Goal: Task Accomplishment & Management: Manage account settings

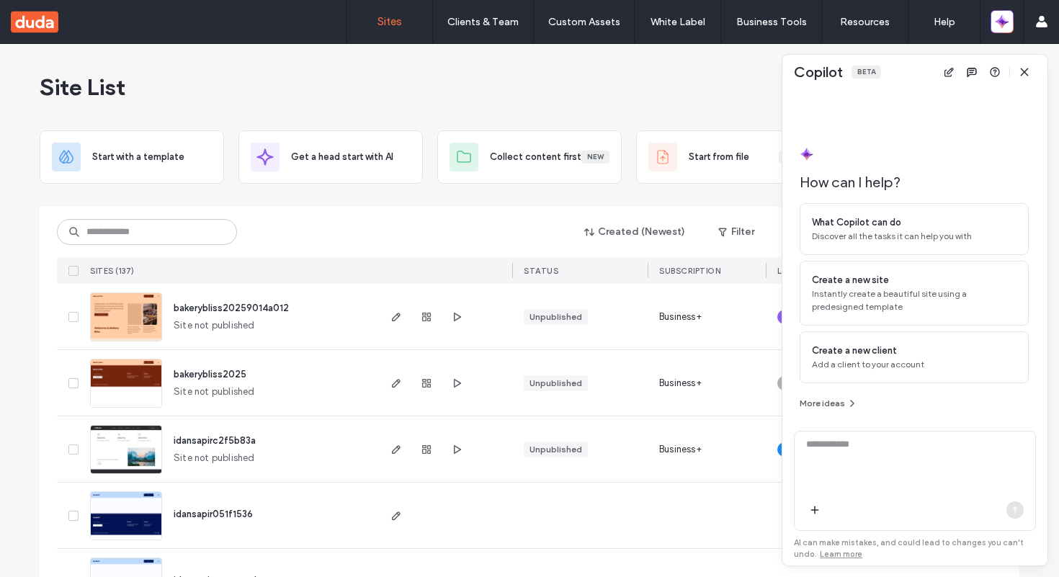
click at [667, 99] on div "Site List" at bounding box center [530, 87] width 980 height 86
click at [699, 99] on div "Site List" at bounding box center [530, 87] width 980 height 86
click at [1027, 79] on span "button" at bounding box center [1024, 72] width 23 height 23
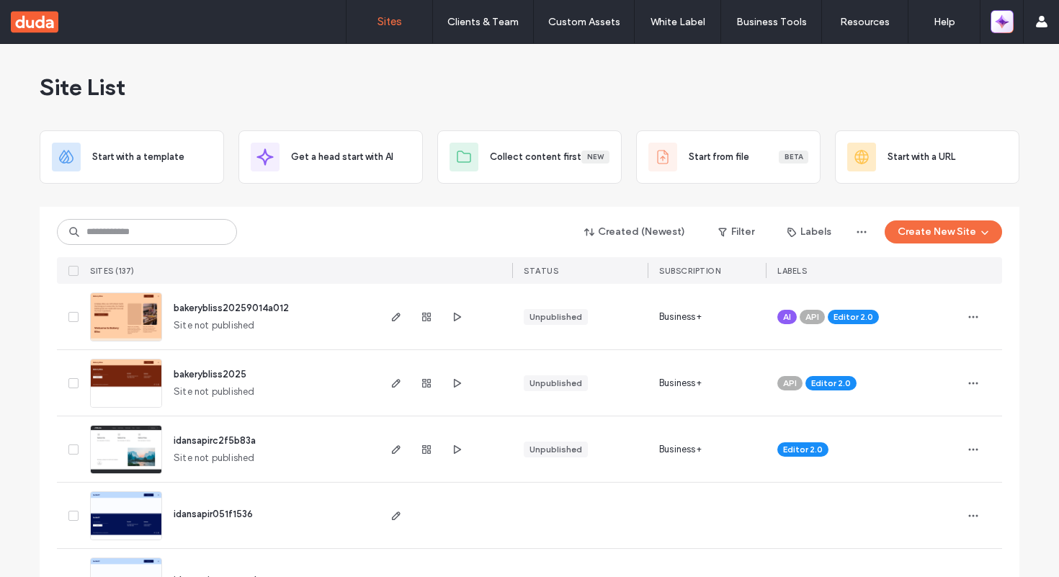
click at [1007, 22] on icon "button" at bounding box center [1005, 25] width 6 height 6
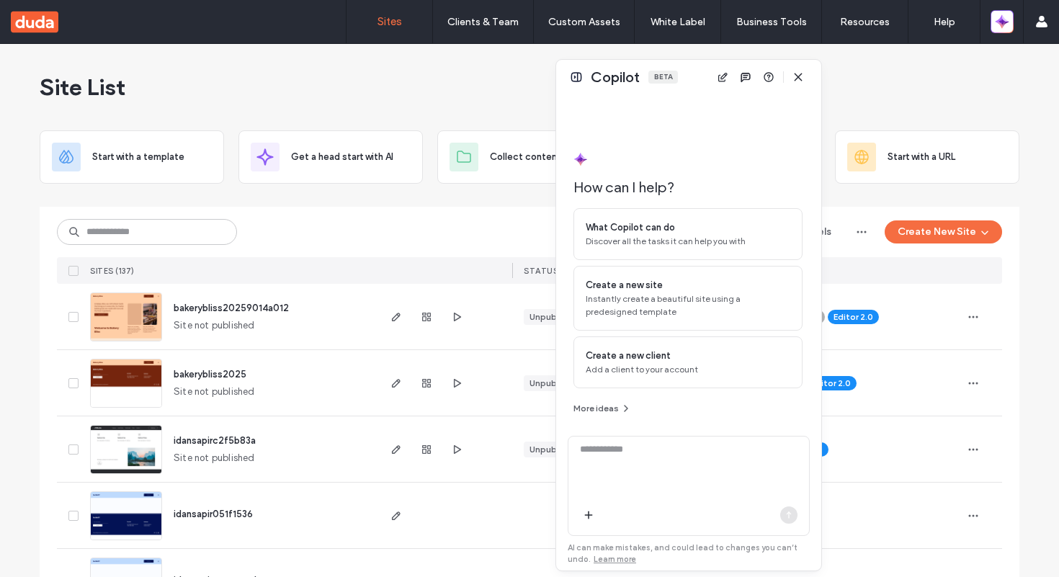
drag, startPoint x: 906, startPoint y: 67, endPoint x: 682, endPoint y: 71, distance: 224.1
click at [681, 71] on div "Copilot Beta" at bounding box center [688, 77] width 265 height 35
click at [581, 80] on button at bounding box center [577, 75] width 17 height 17
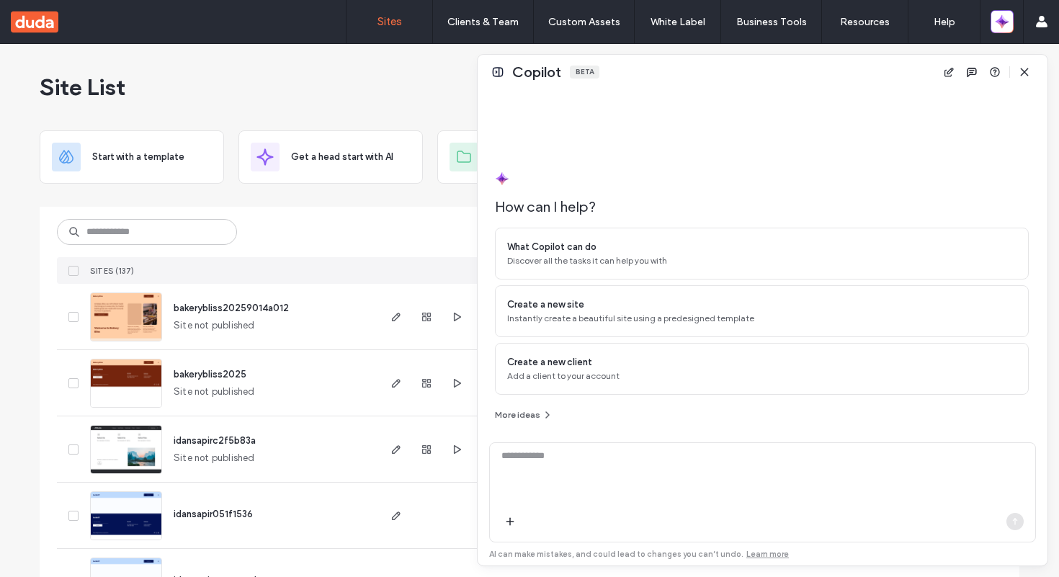
drag, startPoint x: 781, startPoint y: 171, endPoint x: 374, endPoint y: 141, distance: 408.2
click at [374, 141] on div at bounding box center [373, 310] width 3 height 511
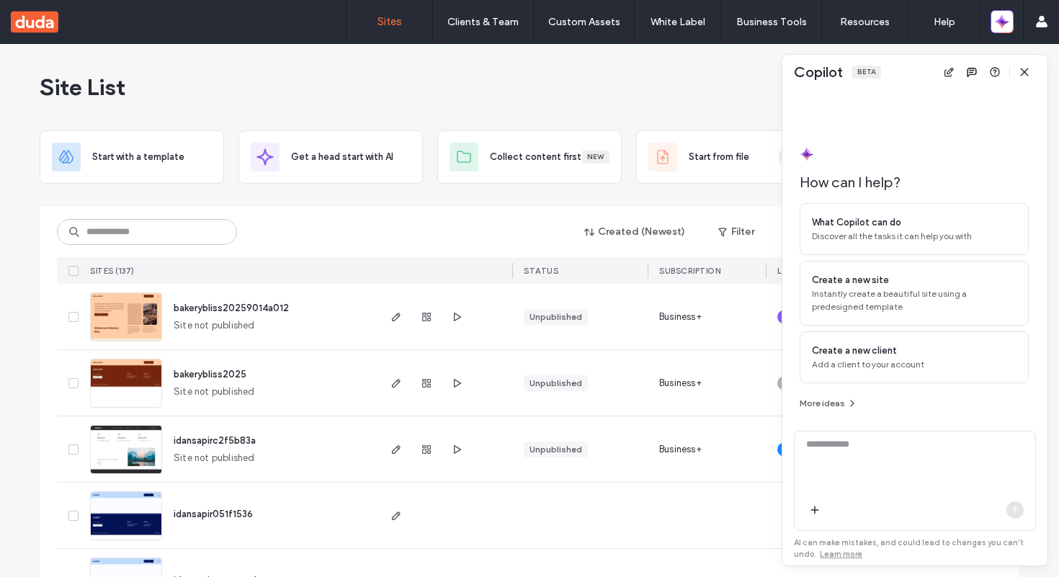
drag, startPoint x: 478, startPoint y: 125, endPoint x: 786, endPoint y: 138, distance: 308.6
click at [786, 138] on div at bounding box center [786, 310] width 3 height 511
drag, startPoint x: 783, startPoint y: 54, endPoint x: 814, endPoint y: 50, distance: 31.2
click at [814, 50] on div at bounding box center [813, 51] width 6 height 6
click at [807, 68] on button at bounding box center [803, 67] width 17 height 17
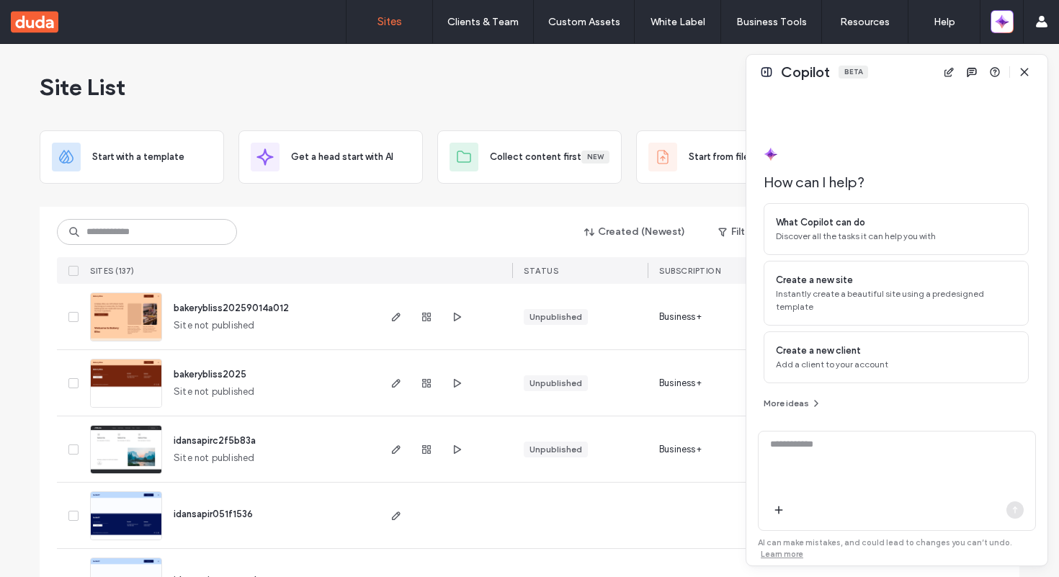
drag, startPoint x: 783, startPoint y: 87, endPoint x: 568, endPoint y: 86, distance: 215.5
click at [745, 86] on div at bounding box center [746, 310] width 3 height 511
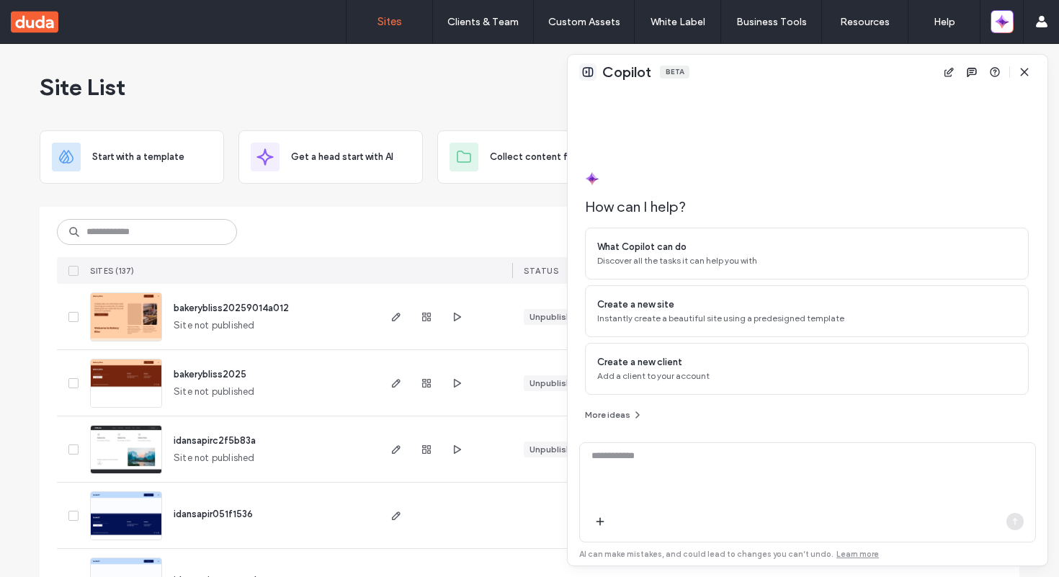
click at [586, 73] on button at bounding box center [587, 71] width 17 height 17
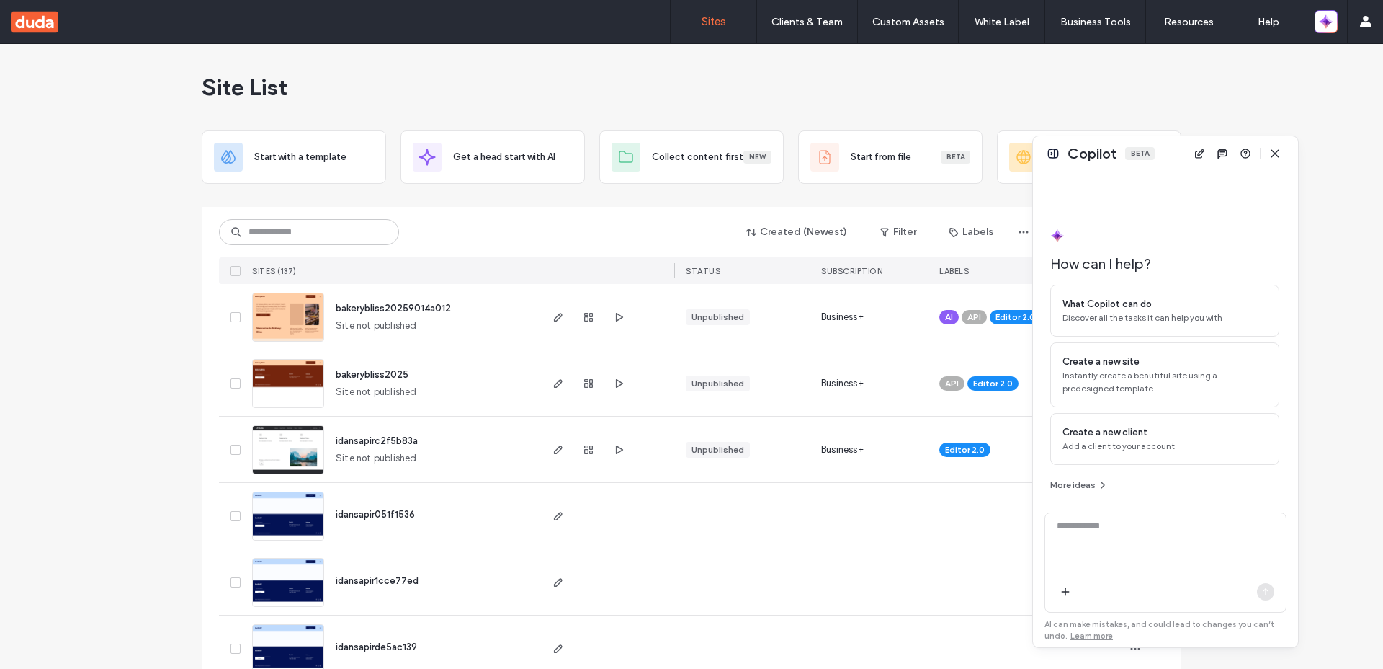
drag, startPoint x: 816, startPoint y: 75, endPoint x: 1100, endPoint y: 183, distance: 303.8
click at [1059, 171] on div "Copilot Beta" at bounding box center [1165, 153] width 265 height 35
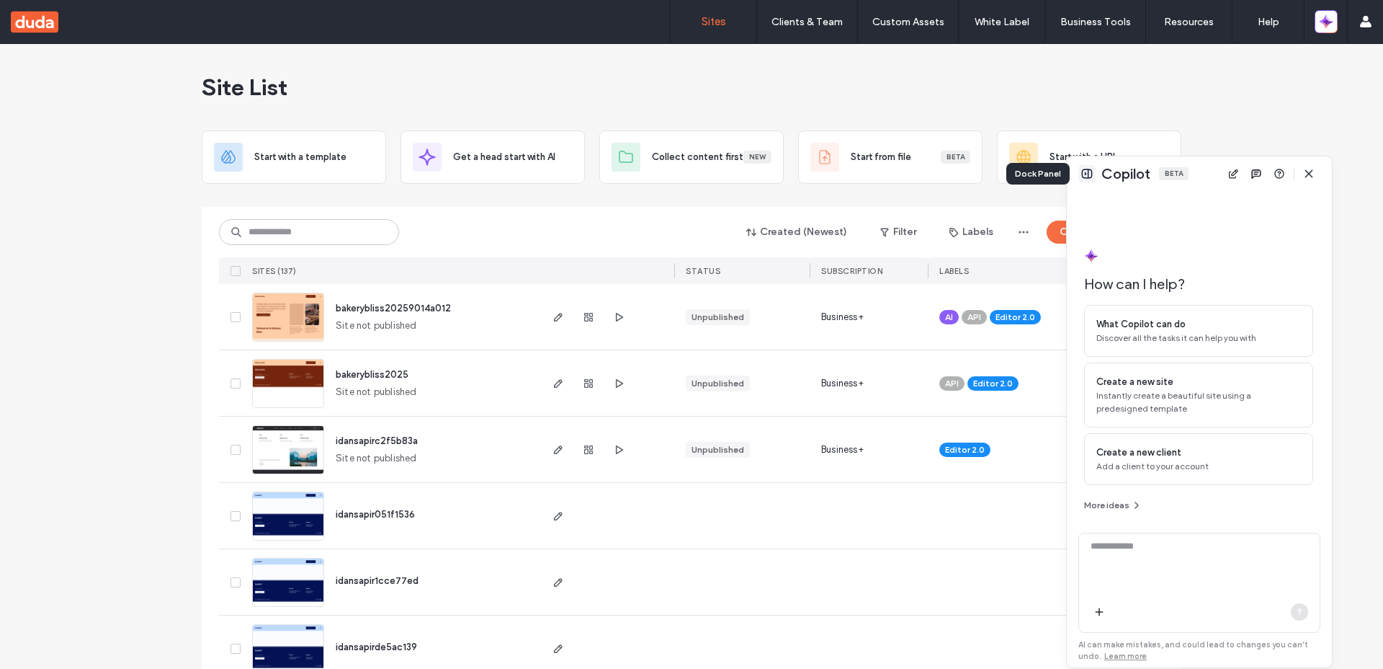
click at [1059, 178] on button at bounding box center [1087, 173] width 17 height 17
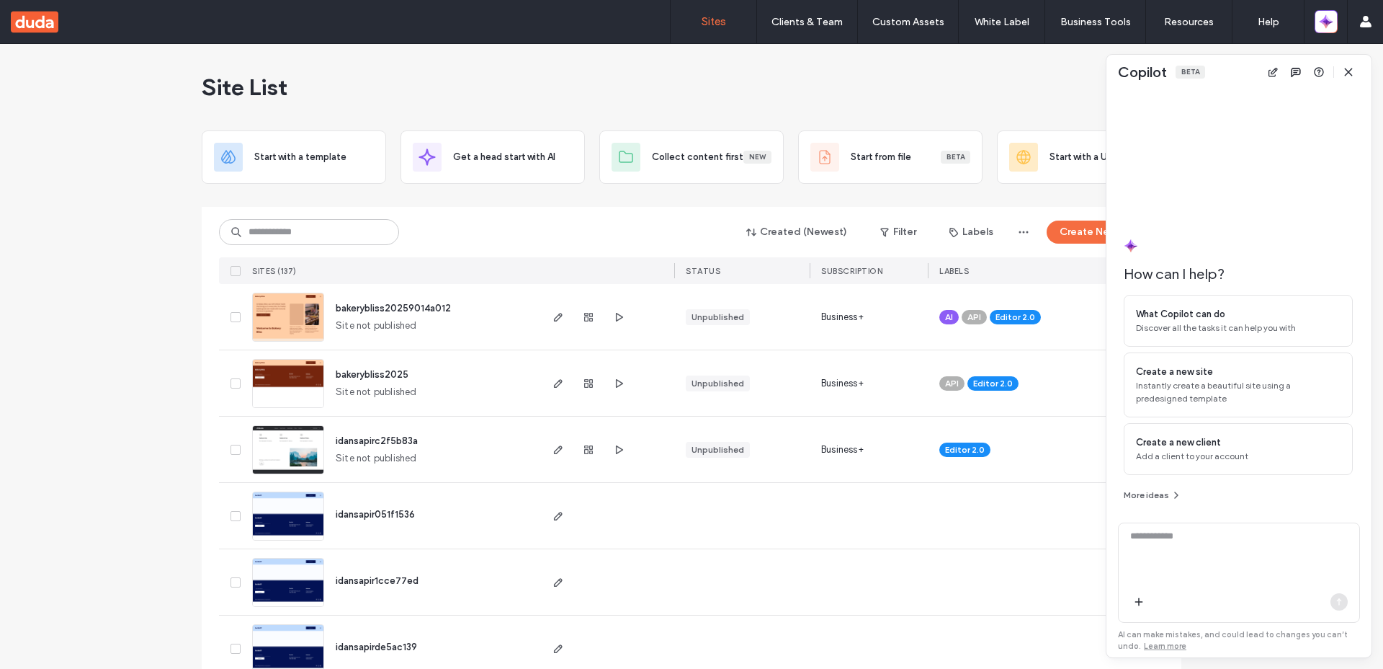
click at [988, 92] on div "Site List" at bounding box center [692, 87] width 980 height 86
click at [1059, 72] on span "button" at bounding box center [1348, 72] width 23 height 23
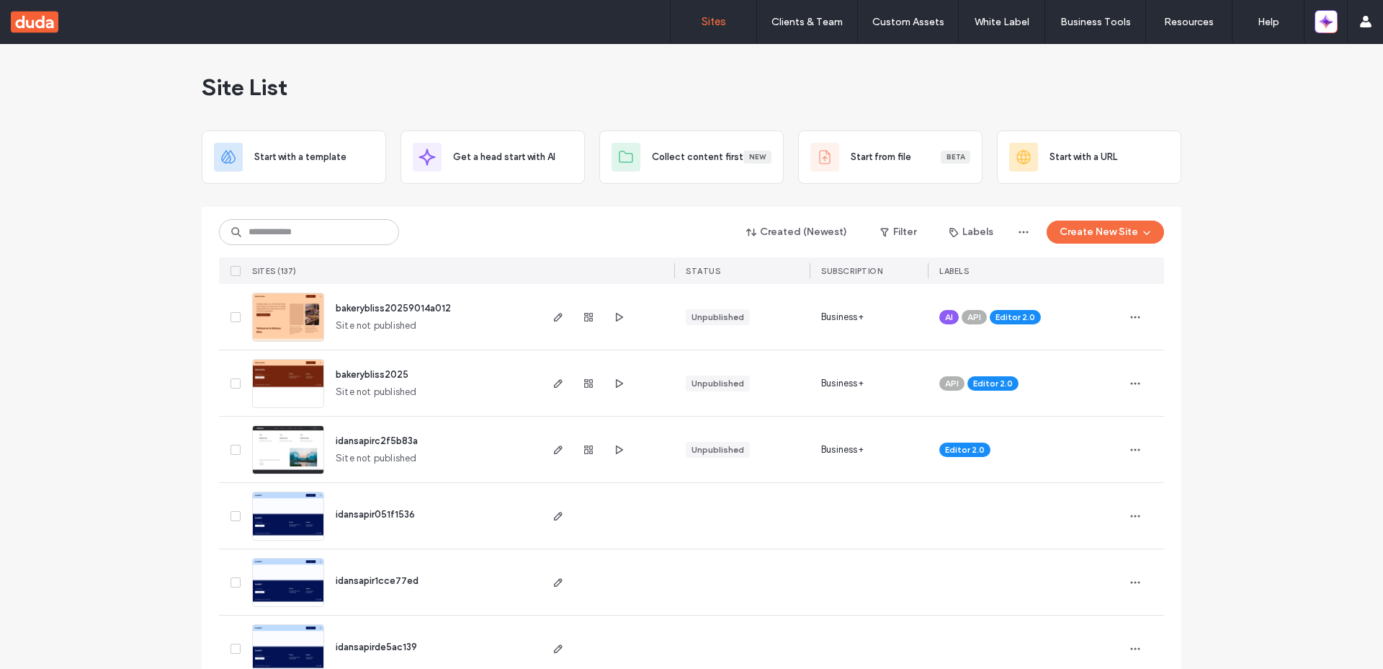
click at [720, 79] on div "Site List" at bounding box center [692, 87] width 980 height 86
click at [553, 321] on icon "button" at bounding box center [559, 317] width 12 height 12
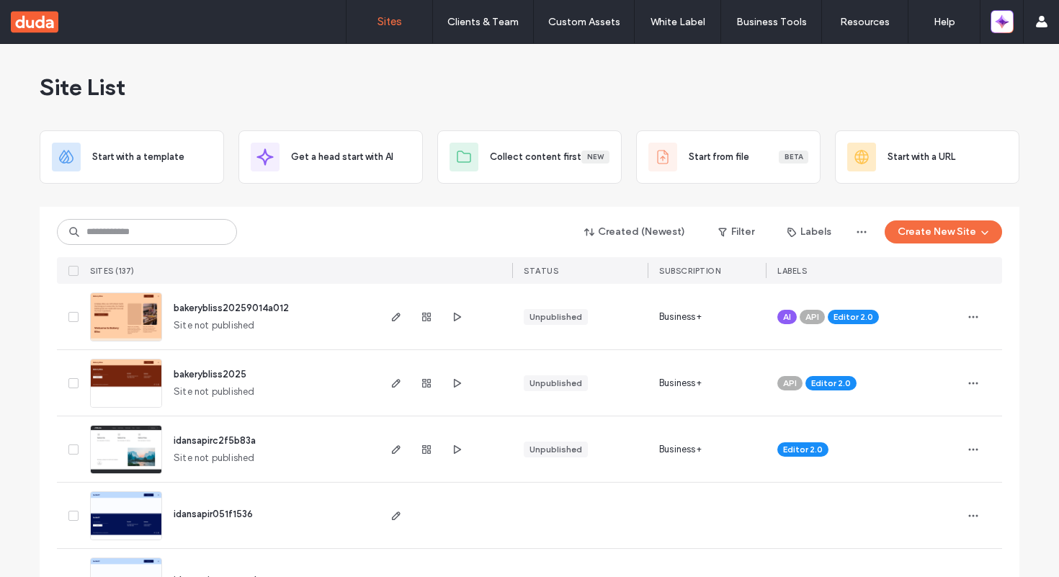
click at [1013, 34] on div at bounding box center [1002, 21] width 43 height 43
click at [1001, 27] on icon "button" at bounding box center [1002, 21] width 14 height 14
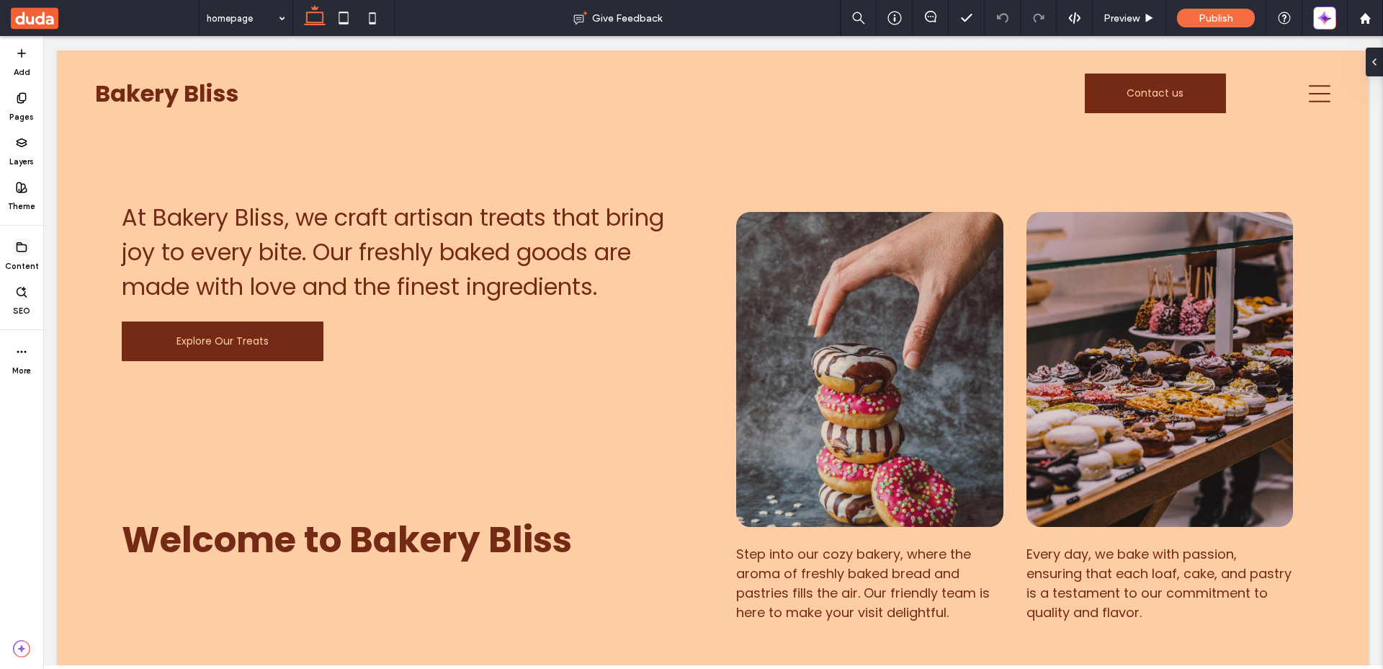
click at [24, 254] on span at bounding box center [21, 247] width 17 height 17
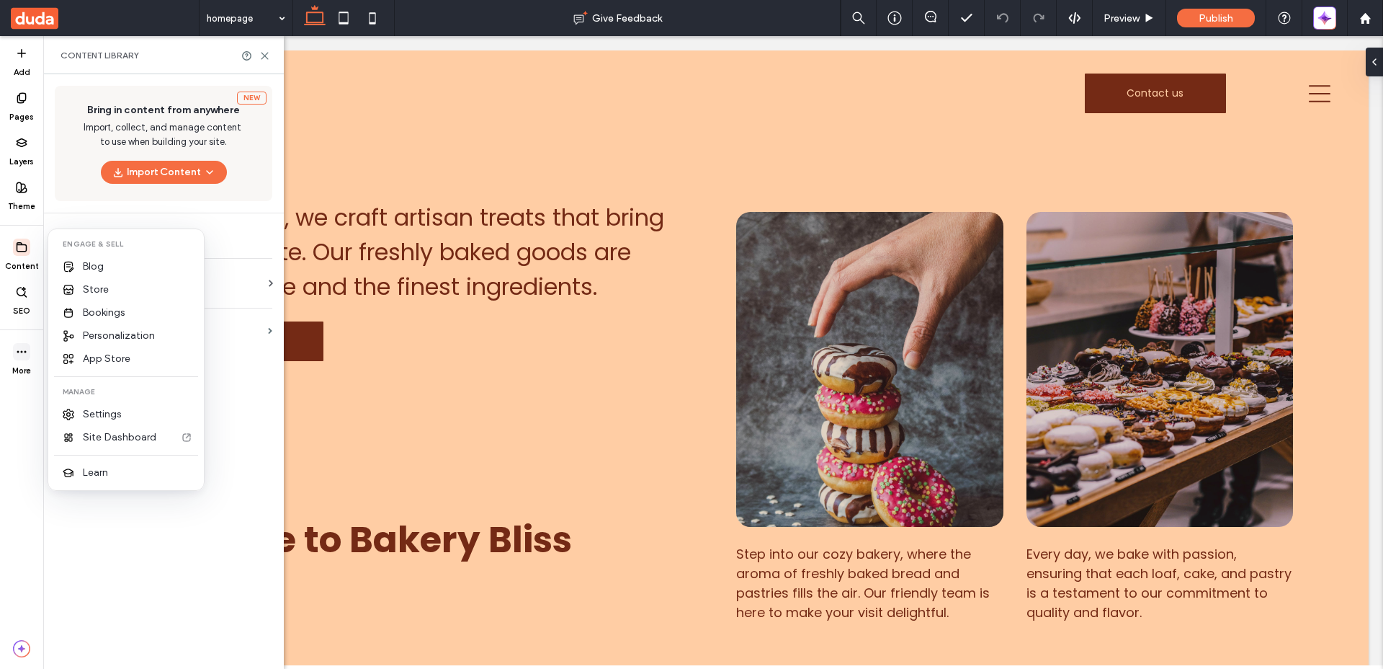
click at [25, 356] on icon at bounding box center [22, 352] width 12 height 12
click at [24, 355] on icon at bounding box center [22, 352] width 12 height 12
click at [122, 435] on span "Site Dashboard" at bounding box center [119, 437] width 73 height 14
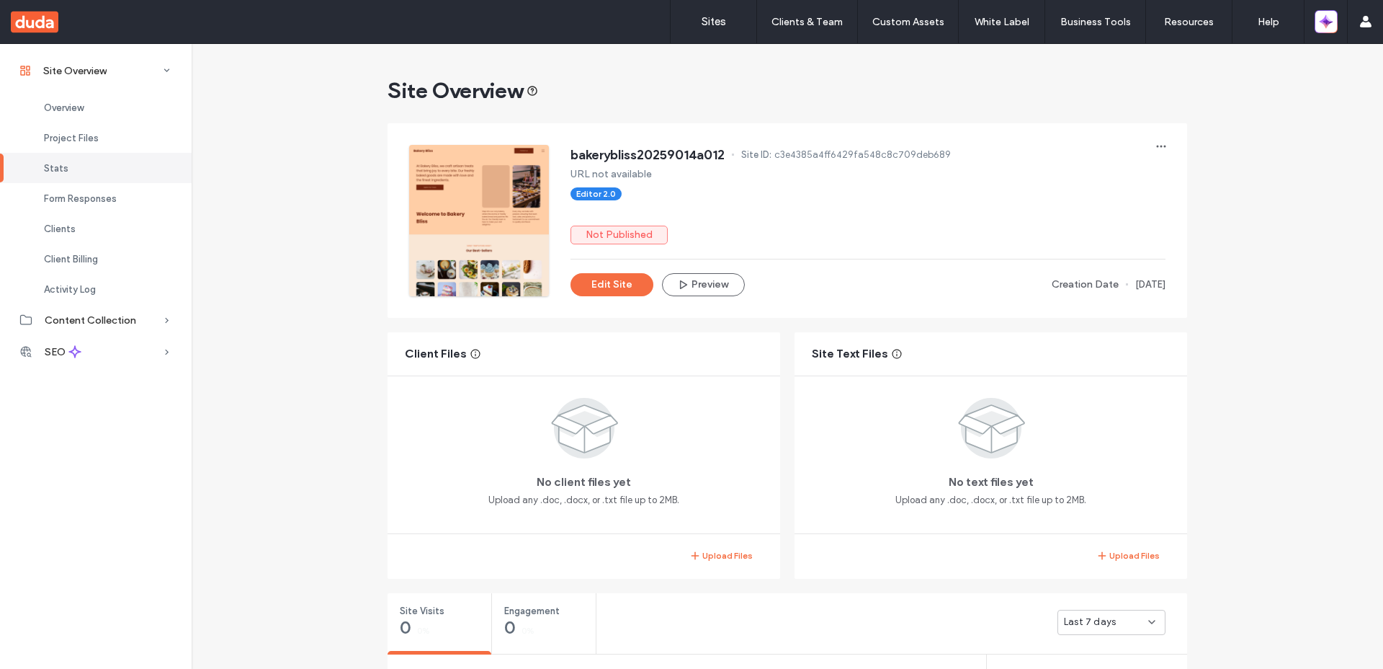
click at [705, 153] on span "bakerybliss20259014a012" at bounding box center [648, 155] width 154 height 14
click at [656, 161] on span "bakerybliss20259014a012" at bounding box center [648, 155] width 154 height 14
click at [1318, 21] on button "button" at bounding box center [1326, 21] width 23 height 23
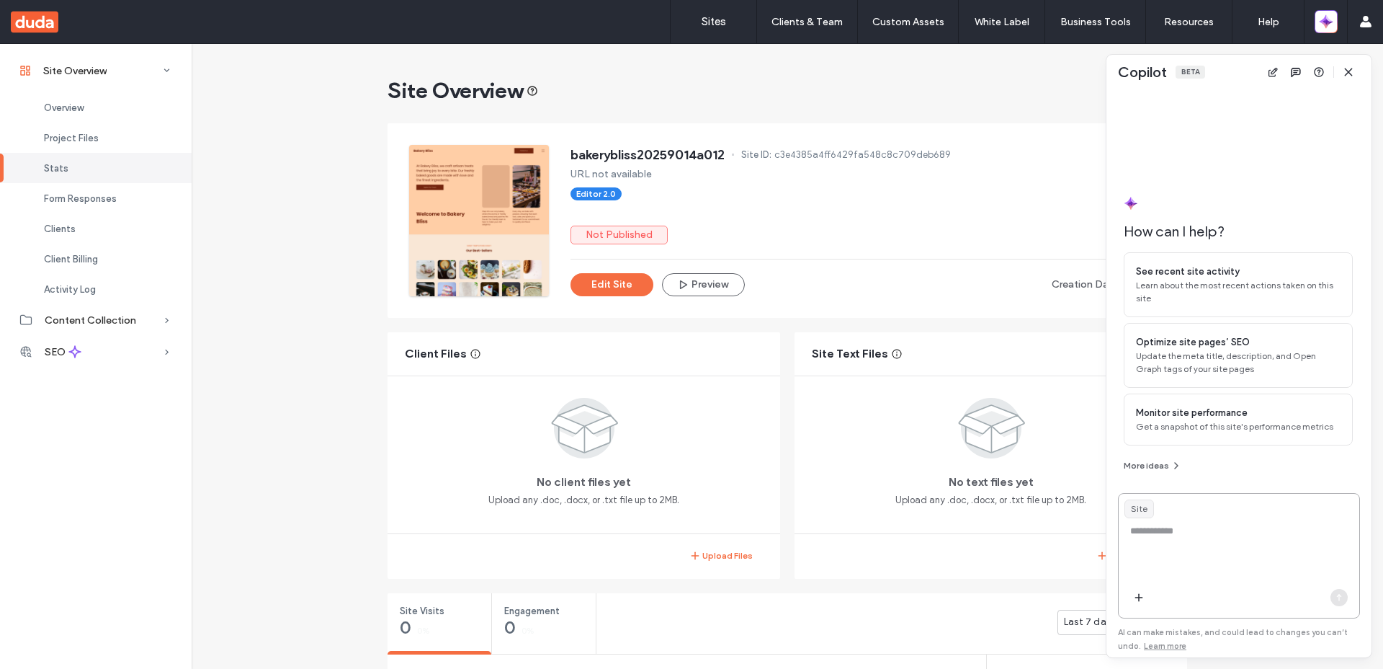
click at [1198, 533] on textarea at bounding box center [1239, 552] width 241 height 56
click at [1223, 548] on textarea at bounding box center [1239, 552] width 241 height 56
type textarea "**********"
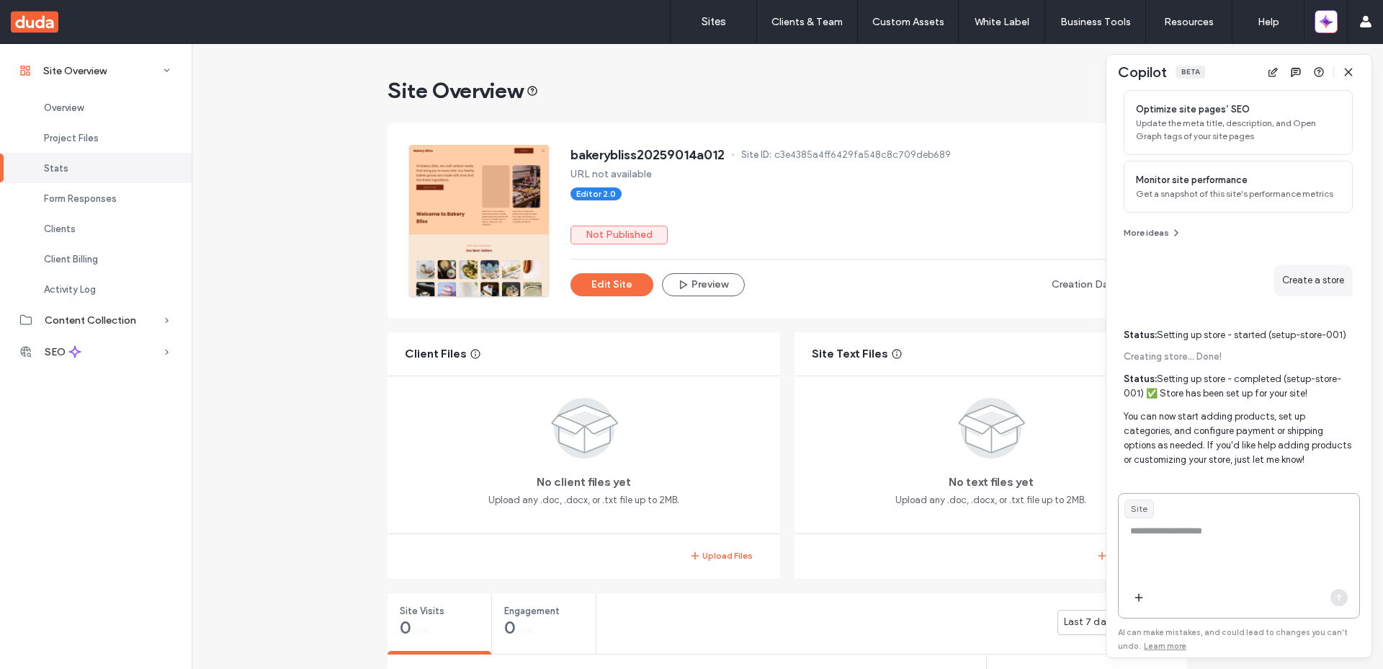
scroll to position [183, 0]
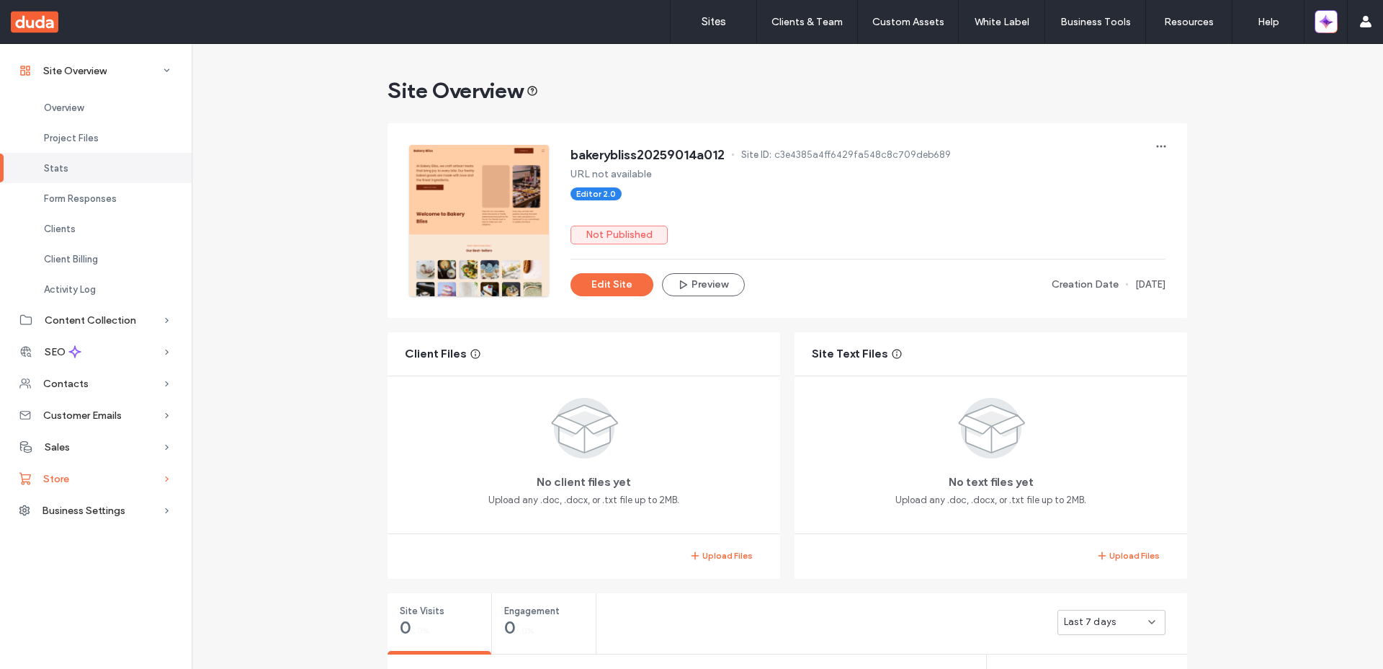
click at [167, 481] on icon at bounding box center [167, 478] width 14 height 14
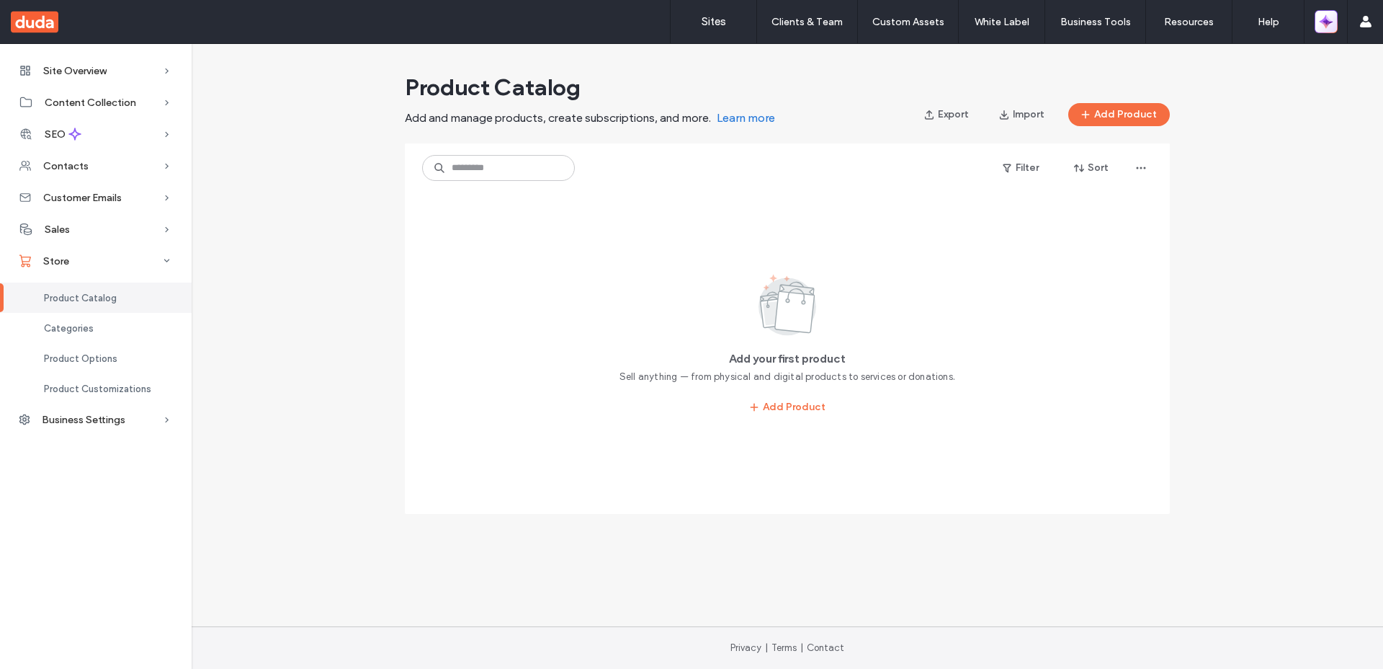
click at [1327, 15] on icon "button" at bounding box center [1330, 18] width 6 height 6
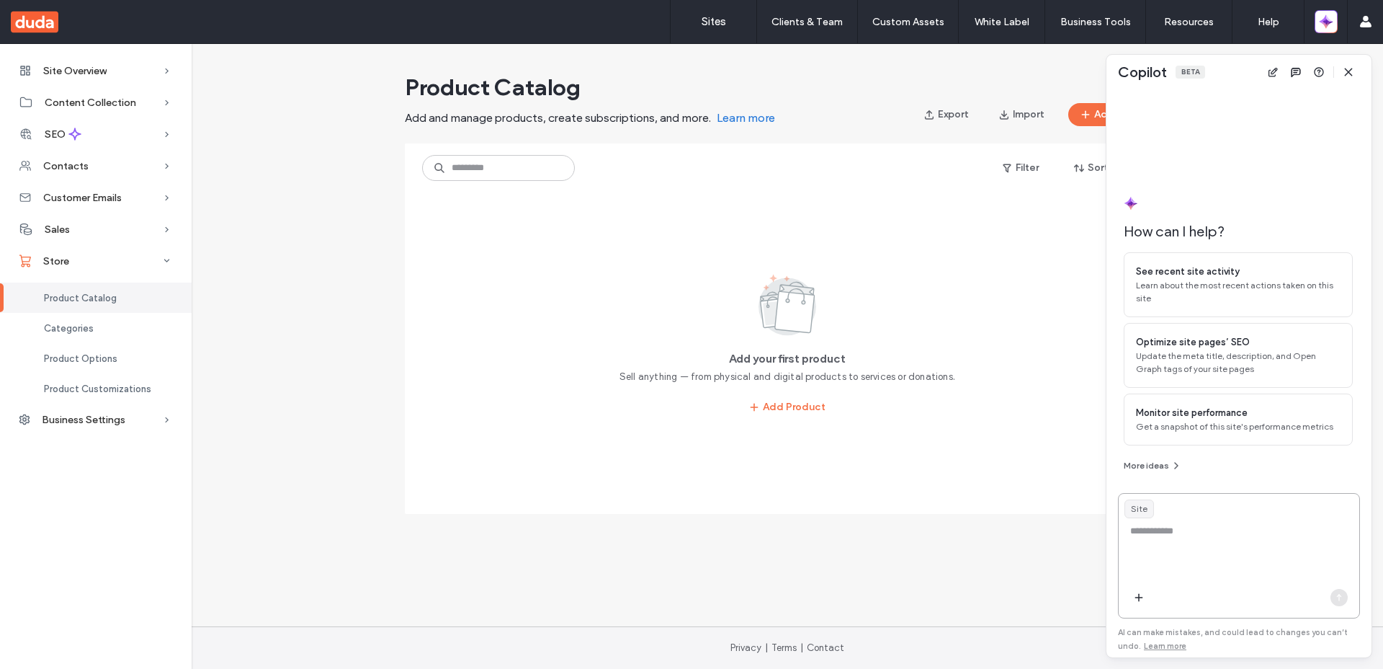
click at [1224, 560] on textarea at bounding box center [1239, 552] width 241 height 56
type textarea "**********"
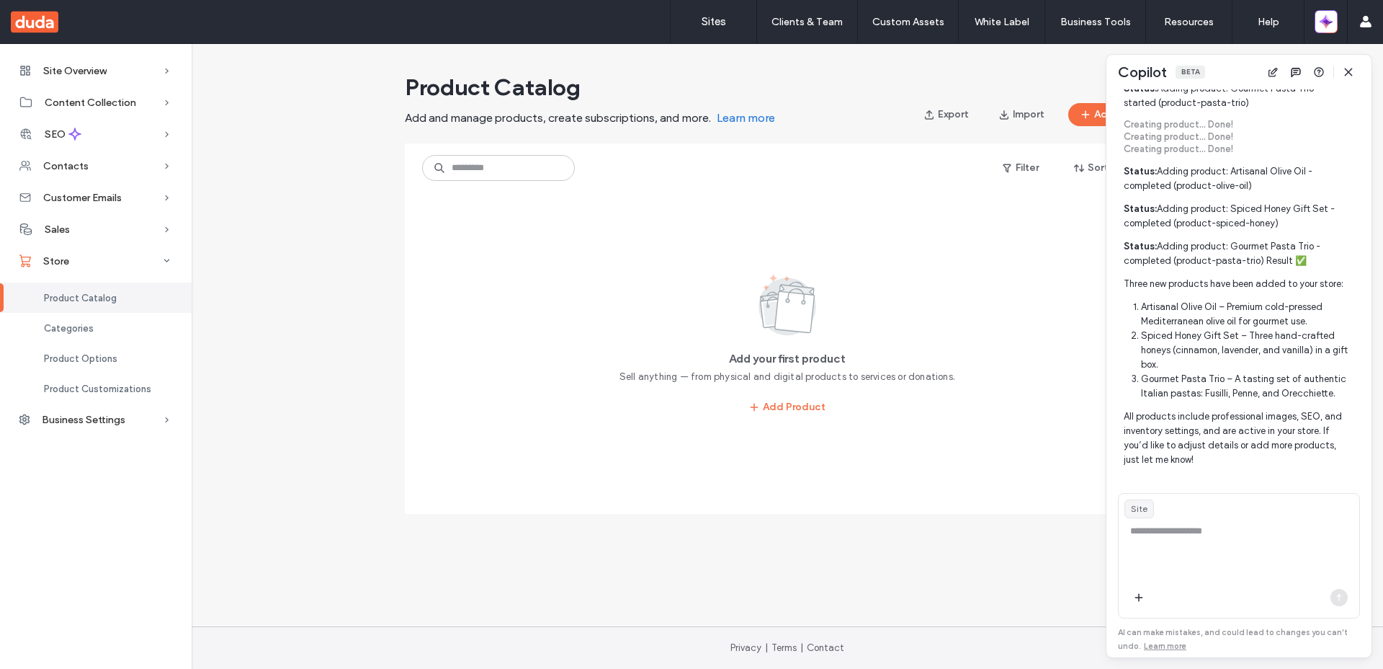
scroll to position [531, 0]
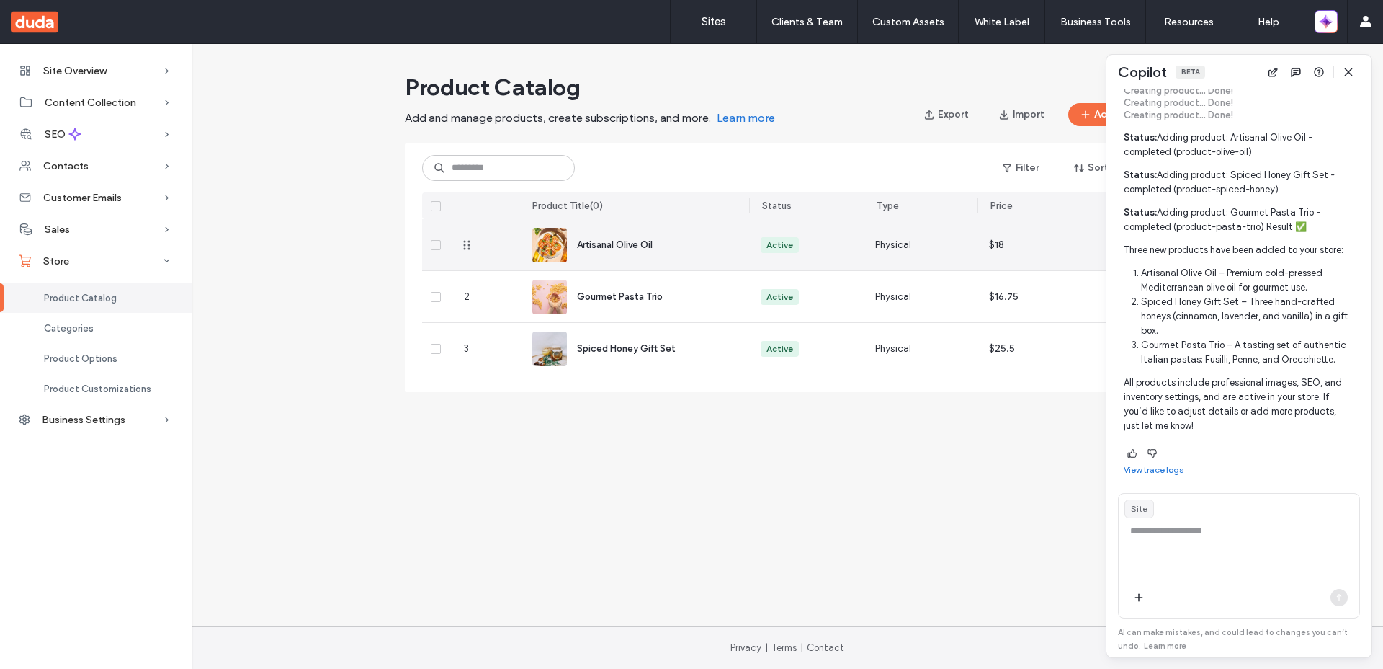
click at [623, 243] on span "Artisanal Olive Oil" at bounding box center [615, 244] width 76 height 11
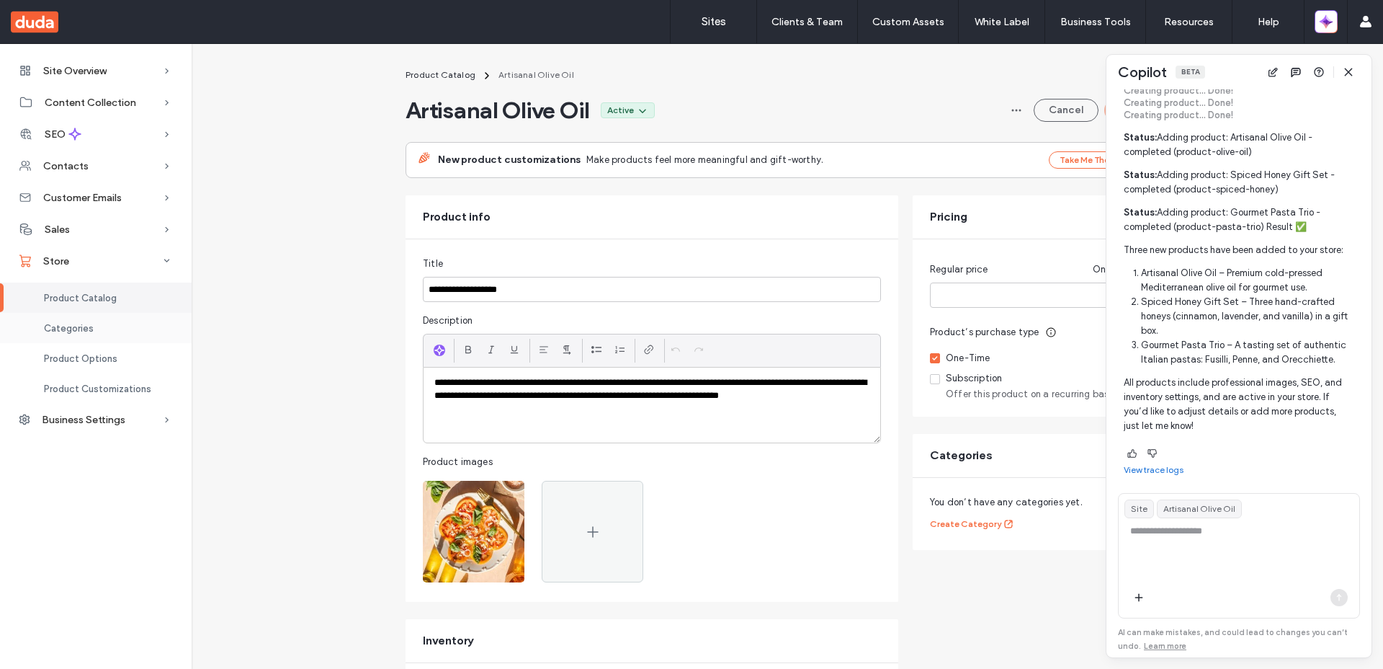
click at [88, 331] on span "Categories" at bounding box center [69, 328] width 50 height 11
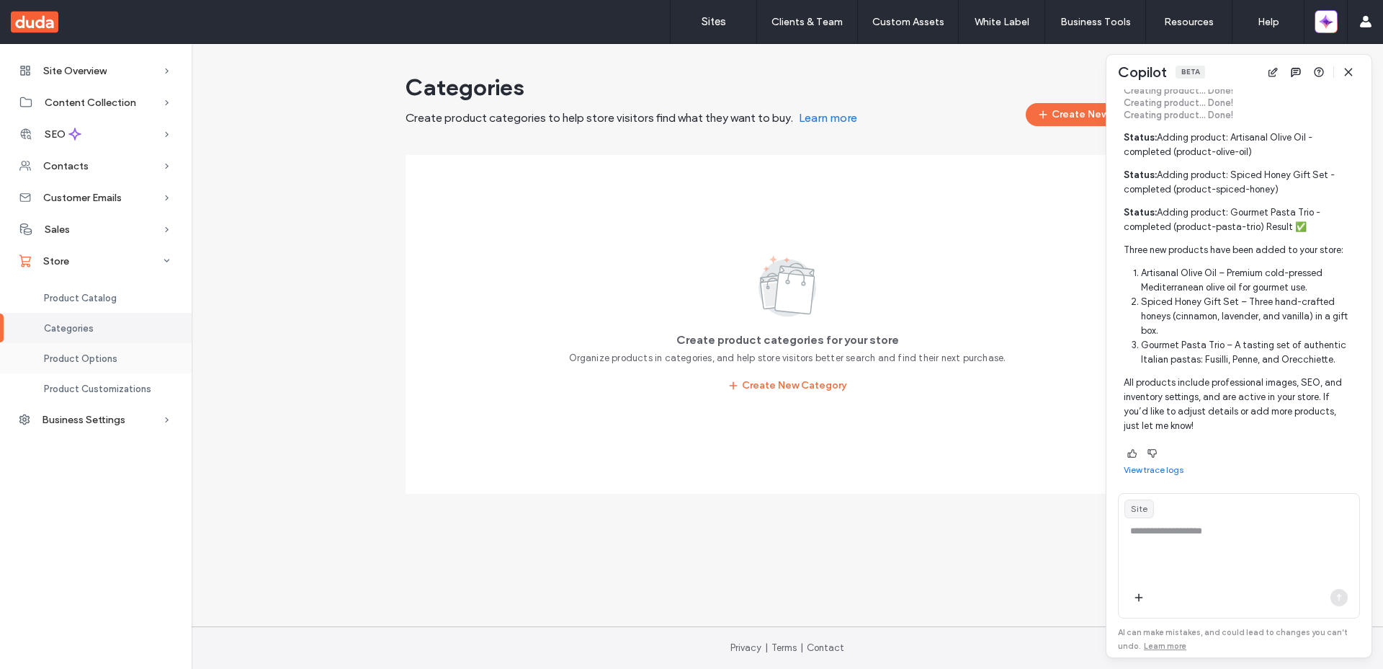
click at [93, 360] on span "Product Options" at bounding box center [80, 358] width 73 height 11
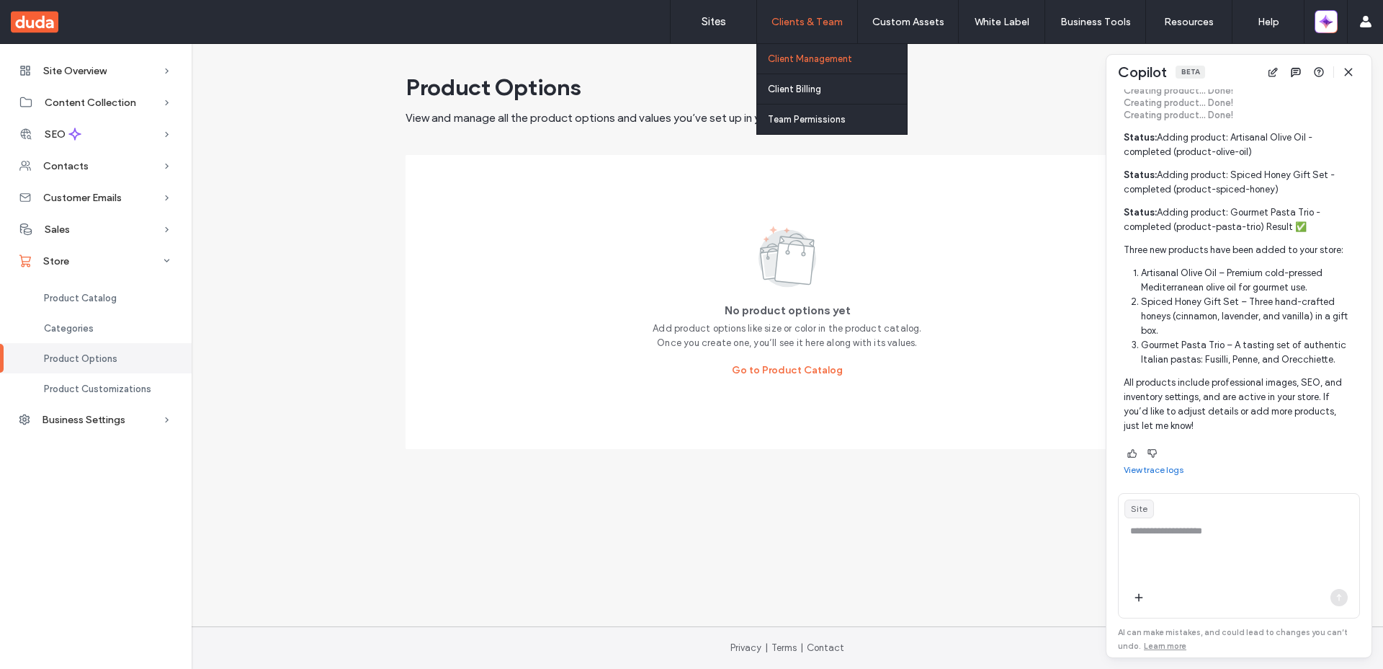
click at [806, 58] on label "Client Management" at bounding box center [810, 58] width 84 height 11
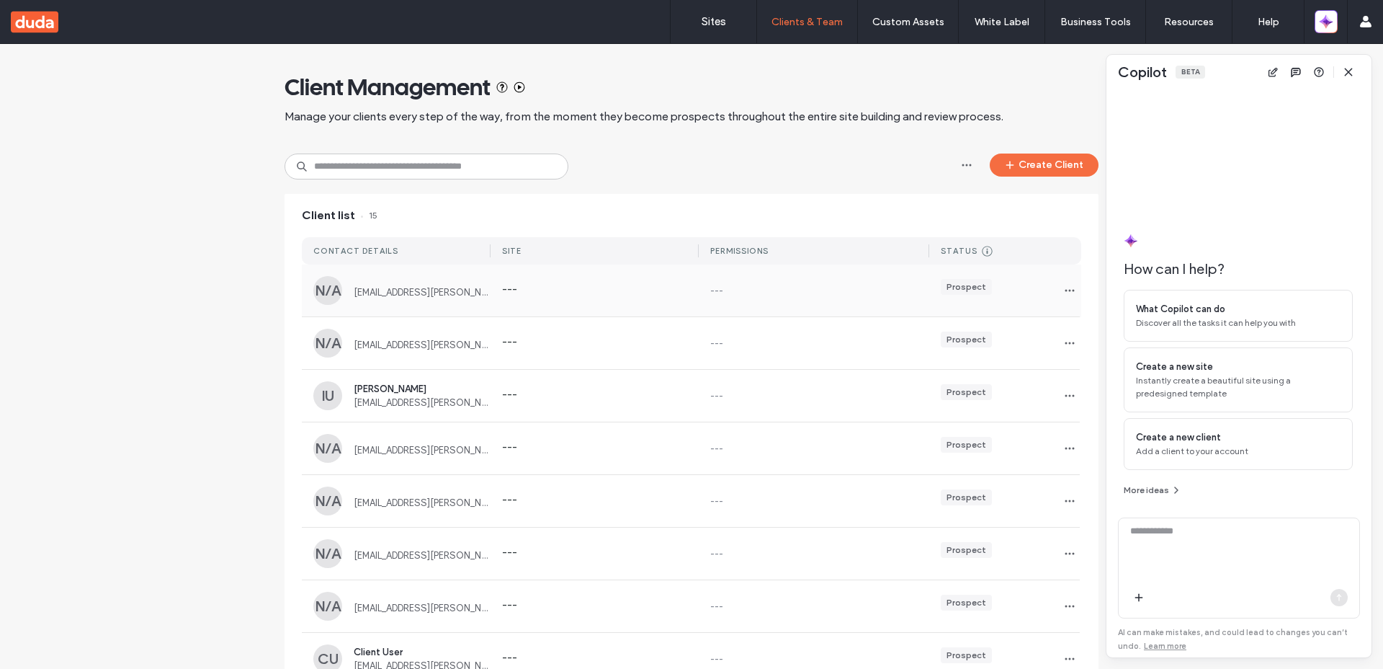
click at [394, 290] on span "[EMAIL_ADDRESS][PERSON_NAME][DOMAIN_NAME]" at bounding box center [422, 292] width 137 height 11
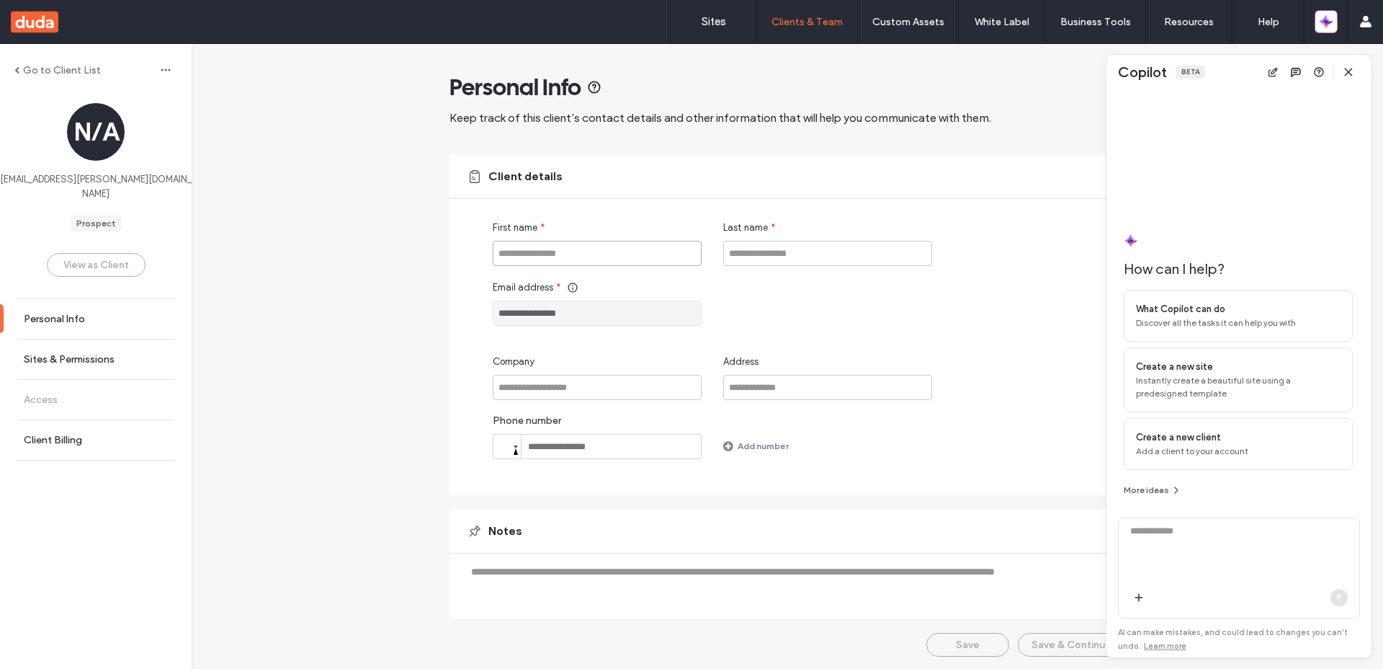
click at [625, 258] on input "First name" at bounding box center [597, 253] width 209 height 25
type input "****"
click at [957, 311] on div "**********" at bounding box center [809, 302] width 633 height 45
click at [568, 262] on input "First name" at bounding box center [597, 253] width 209 height 25
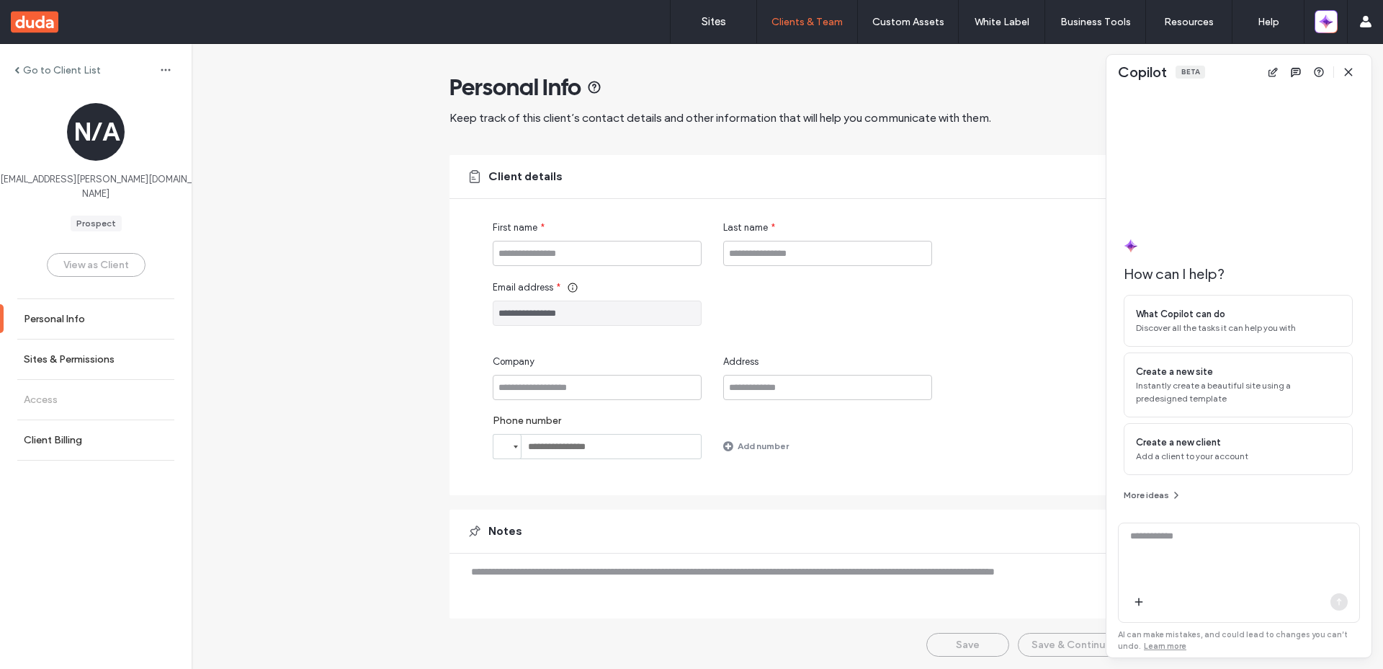
click at [37, 77] on div "Go to Client List" at bounding box center [96, 69] width 192 height 23
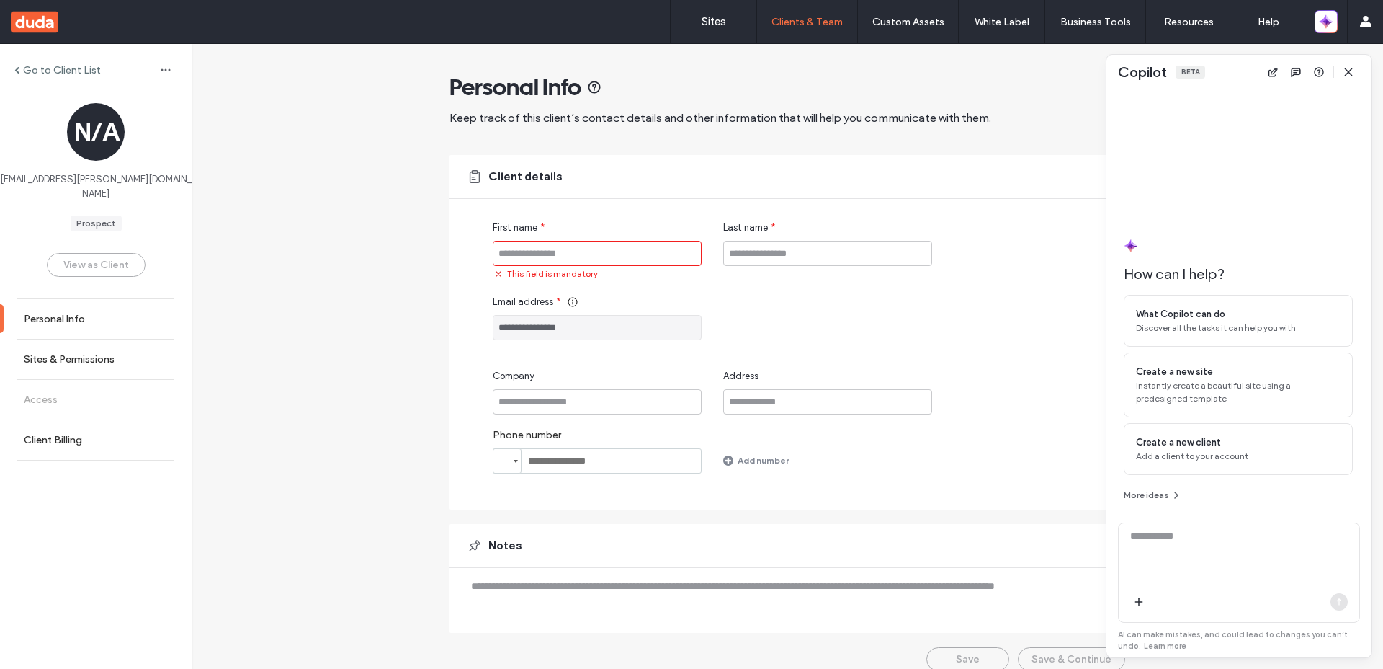
click at [37, 70] on label "Go to Client List" at bounding box center [62, 70] width 78 height 12
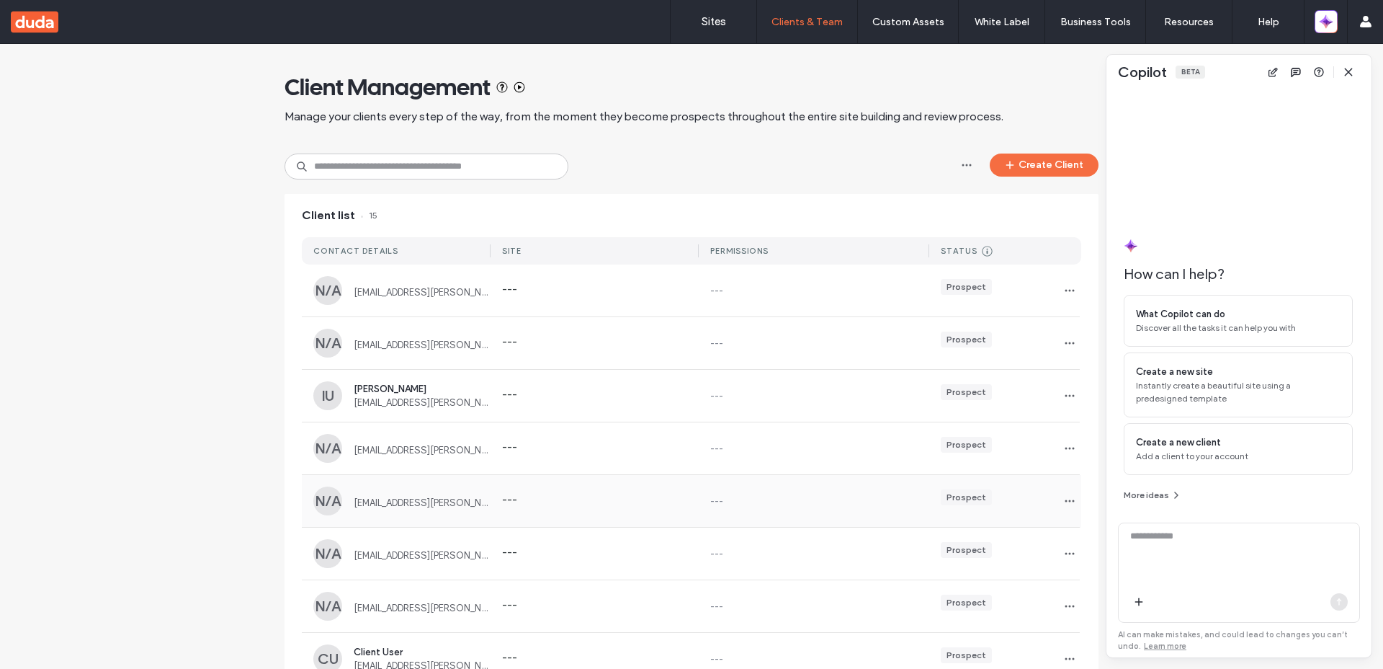
click at [396, 498] on span "[EMAIL_ADDRESS][PERSON_NAME][DOMAIN_NAME]" at bounding box center [422, 502] width 137 height 11
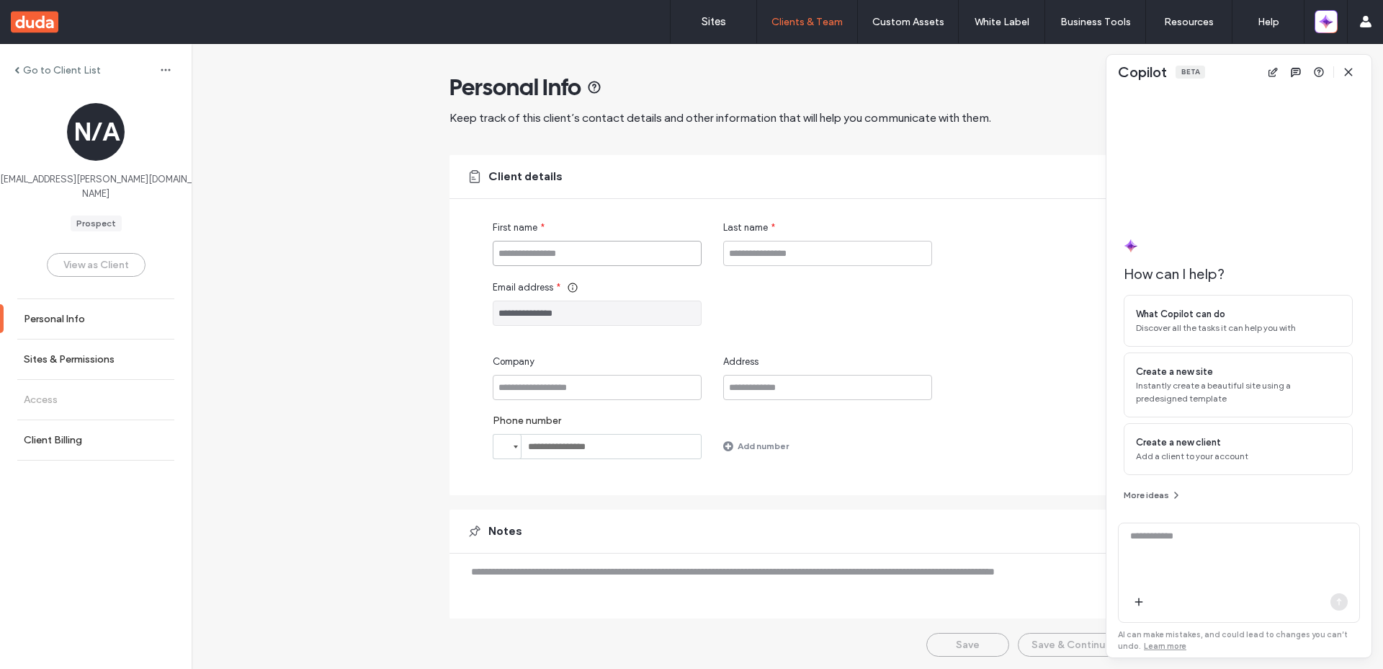
click at [543, 262] on input "First name" at bounding box center [597, 253] width 209 height 25
type input "*****"
click at [741, 256] on input "Last name" at bounding box center [827, 253] width 209 height 25
type input "*********"
click at [943, 635] on button "Save" at bounding box center [968, 645] width 83 height 24
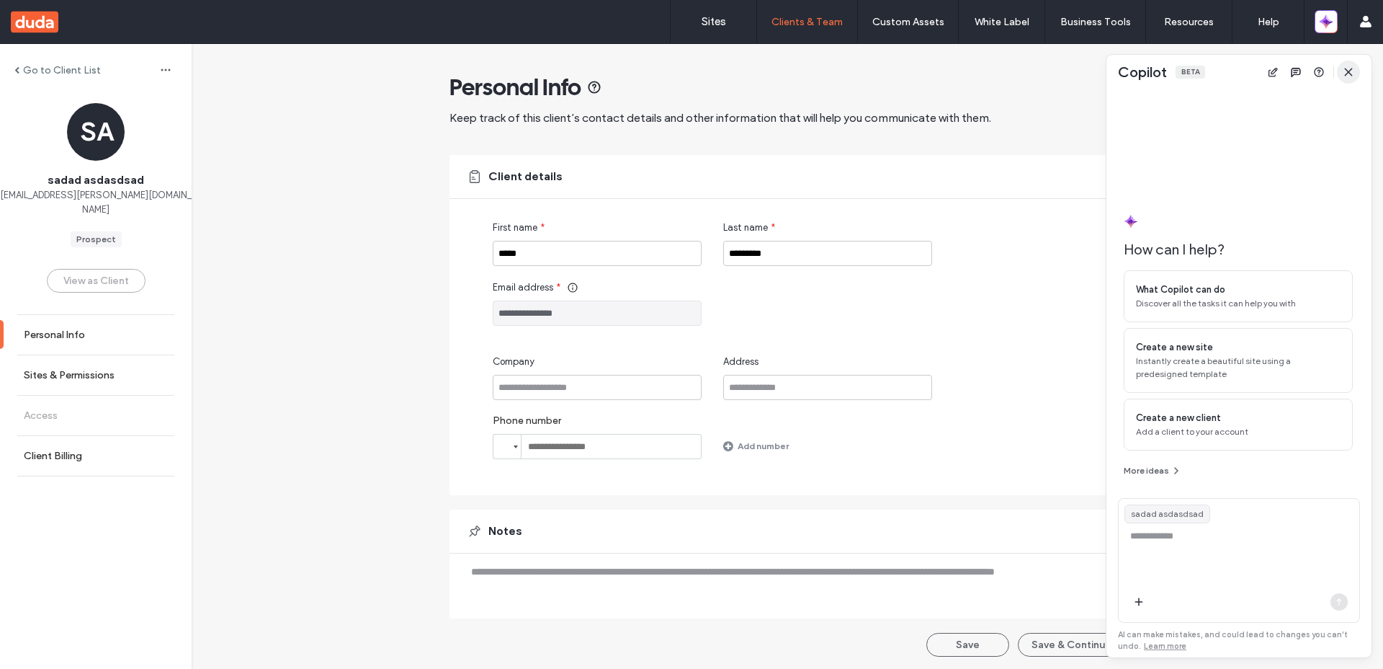
click at [1351, 71] on icon "button" at bounding box center [1349, 72] width 12 height 12
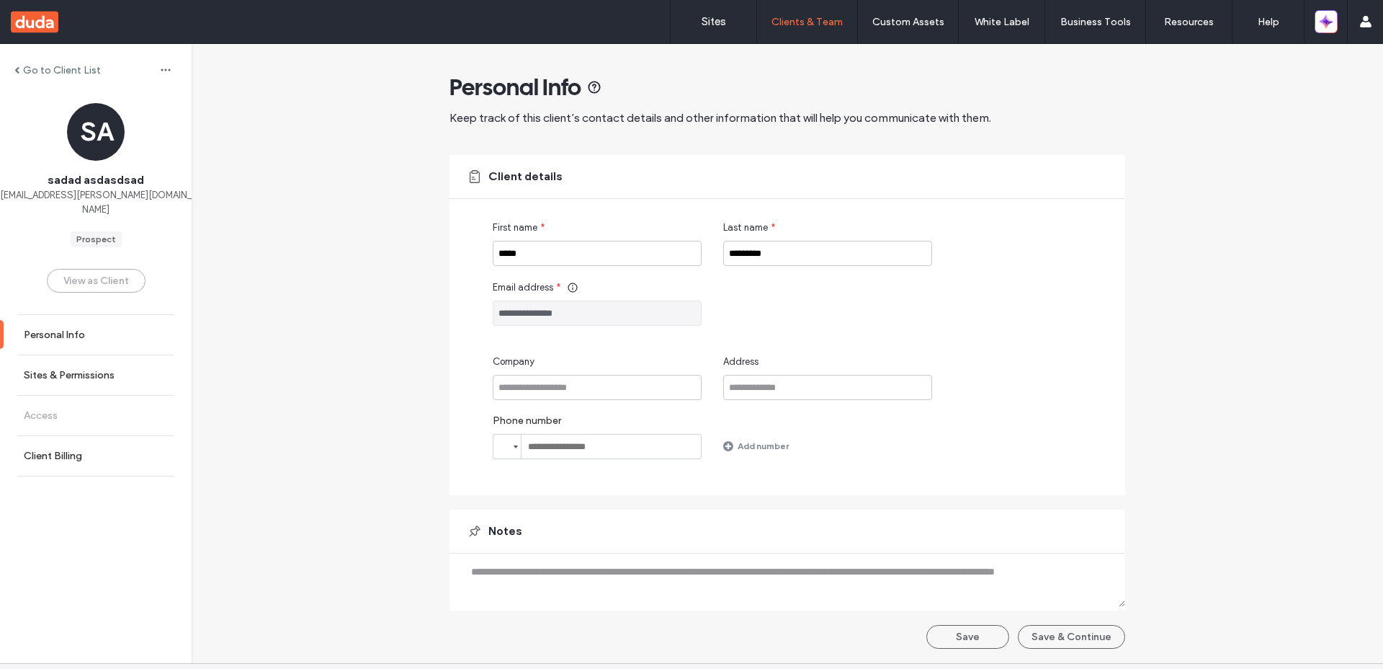
drag, startPoint x: 1117, startPoint y: 612, endPoint x: 1005, endPoint y: 605, distance: 112.0
click at [1005, 605] on textarea at bounding box center [788, 579] width 676 height 53
